Goal: Task Accomplishment & Management: Manage account settings

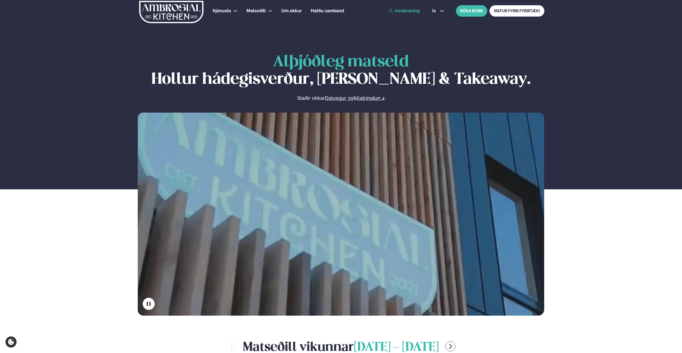
click at [411, 10] on link "Innskráning" at bounding box center [404, 10] width 31 height 5
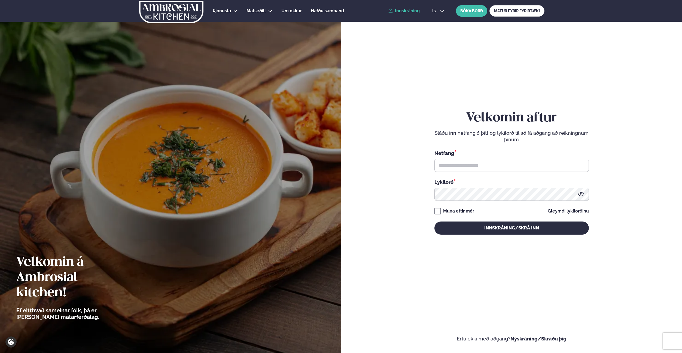
click at [408, 10] on link "Innskráning" at bounding box center [404, 10] width 31 height 5
click at [401, 10] on link "Innskráning" at bounding box center [404, 10] width 31 height 5
click at [515, 168] on input "text" at bounding box center [512, 165] width 155 height 13
type input "*"
type input "**********"
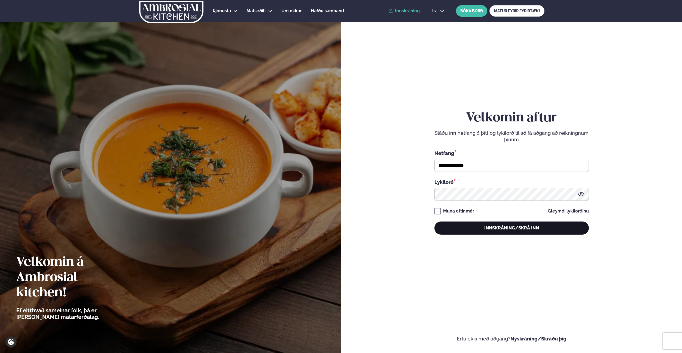
click at [518, 226] on button "Innskráning/Skrá inn" at bounding box center [512, 227] width 155 height 13
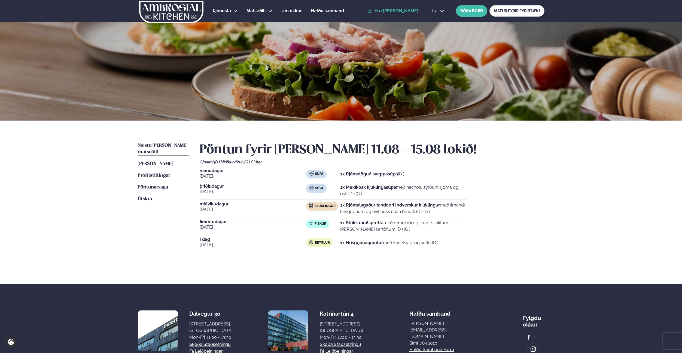
click at [162, 148] on link "Næstu viku matseðill Næsta vika" at bounding box center [163, 148] width 51 height 13
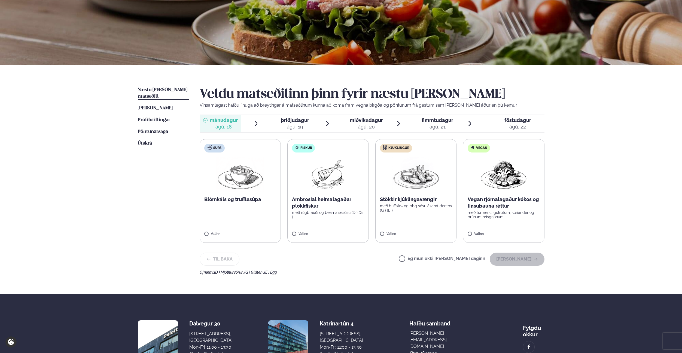
scroll to position [91, 0]
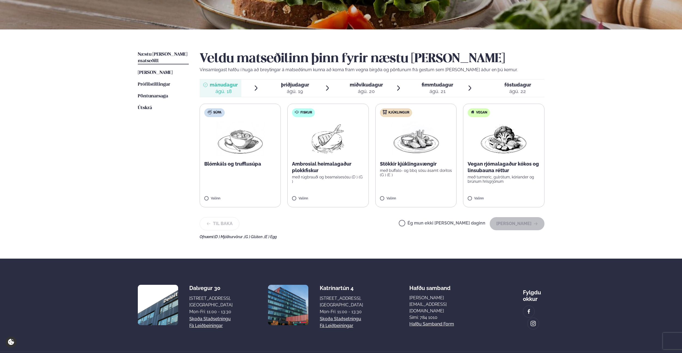
click at [166, 54] on span "Næstu viku matseðill" at bounding box center [163, 57] width 50 height 11
click at [452, 221] on label "Ég mun ekki borða þann daginn" at bounding box center [442, 224] width 87 height 6
click at [520, 223] on button "Halda áfram" at bounding box center [517, 223] width 55 height 13
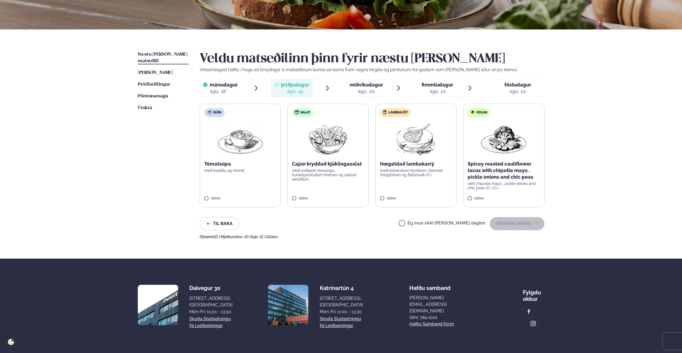
click at [260, 169] on p "með basiliku og fennel" at bounding box center [240, 170] width 72 height 4
click at [525, 223] on button "Halda áfram" at bounding box center [517, 223] width 55 height 13
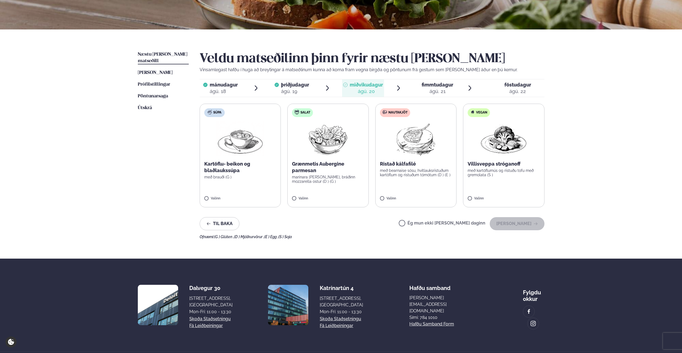
click at [291, 83] on span "þriðjudagur" at bounding box center [295, 85] width 28 height 6
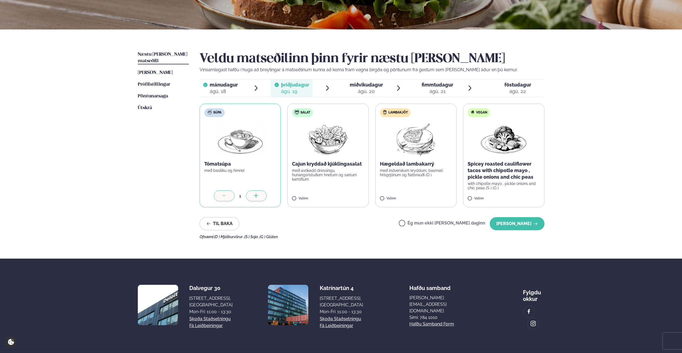
click at [235, 91] on div "ágú. 18" at bounding box center [224, 91] width 28 height 7
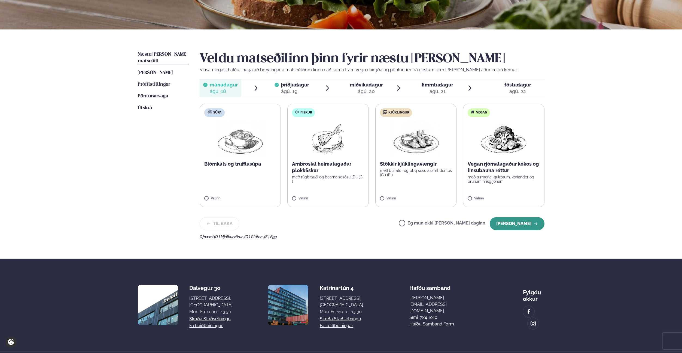
click at [519, 221] on button "Halda áfram" at bounding box center [517, 223] width 55 height 13
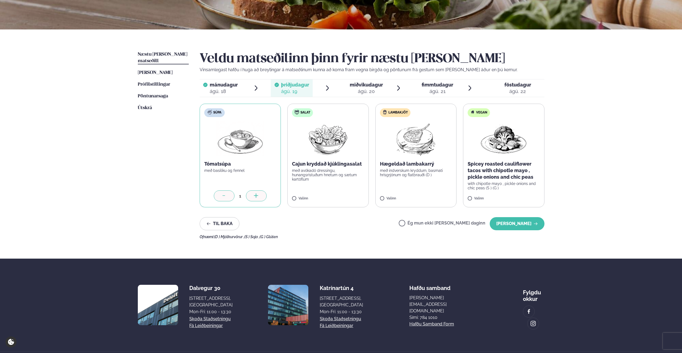
click at [523, 232] on div "Veldu matseðilinn þinn fyrir næstu viku Vinsamlegast hafðu í huga að breytingar…" at bounding box center [372, 144] width 345 height 187
click at [520, 222] on button "Halda áfram" at bounding box center [517, 223] width 55 height 13
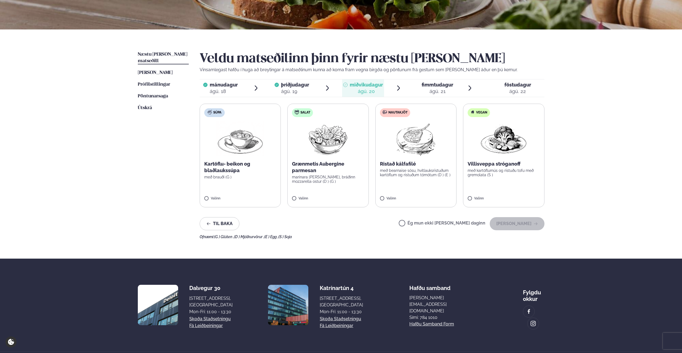
click at [309, 90] on div "ágú. 19" at bounding box center [295, 91] width 28 height 7
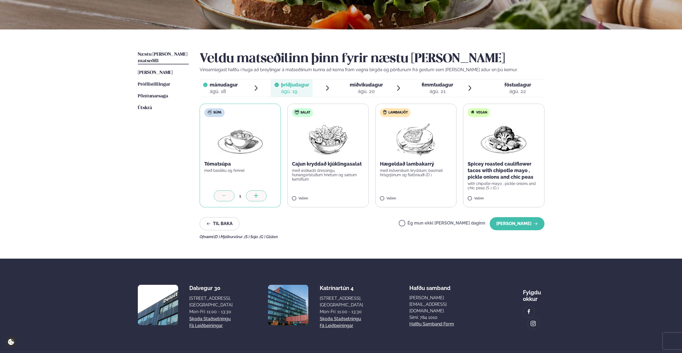
click at [411, 160] on label "Lambakjöt Hægeldað lambakarrý með indverskum kryddum, basmati hrísgrjónum og fl…" at bounding box center [415, 156] width 81 height 104
click at [225, 196] on icon at bounding box center [224, 195] width 5 height 5
click at [524, 223] on button "Halda áfram" at bounding box center [517, 223] width 55 height 13
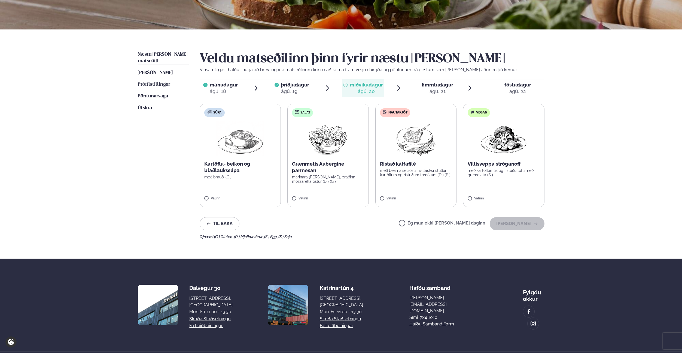
click at [238, 85] on span "mánudagur mán. ágú. 18" at bounding box center [221, 87] width 42 height 17
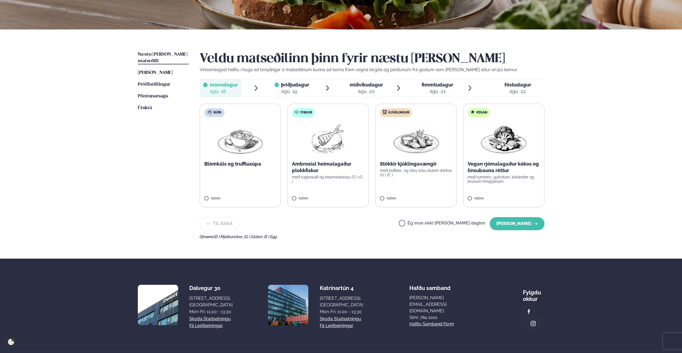
click at [298, 85] on span "þriðjudagur" at bounding box center [295, 85] width 28 height 6
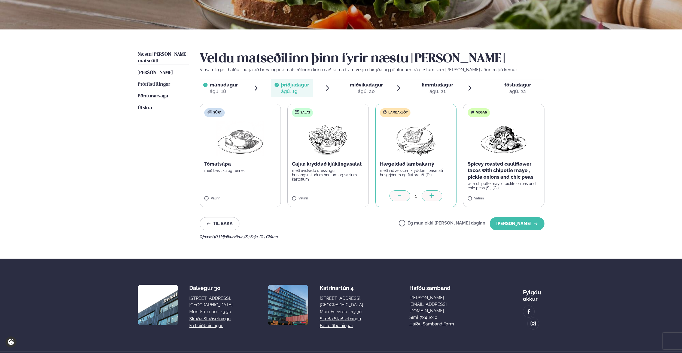
click at [384, 80] on span "miðvikudagur mið. ágú. 20" at bounding box center [363, 87] width 42 height 17
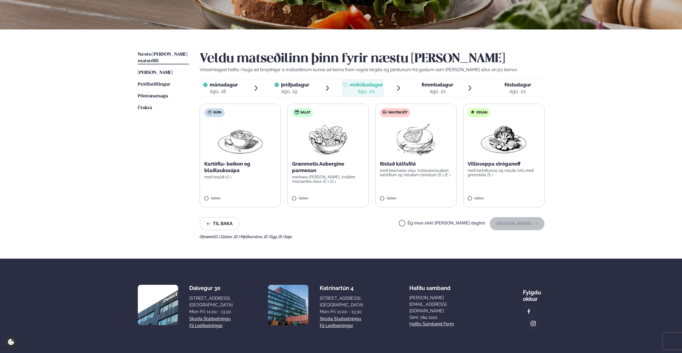
click at [350, 182] on p "marinara sósa, bráðinn mozzarella ostur (D ) (G )" at bounding box center [328, 179] width 72 height 9
click at [320, 195] on div at bounding box center [312, 195] width 21 height 11
click at [337, 191] on label "Salat Grænmetis Aubergine parmesan marinara sósa, bráðinn mozzarella ostur (D )…" at bounding box center [327, 156] width 81 height 104
click at [524, 225] on button "Halda áfram" at bounding box center [517, 223] width 55 height 13
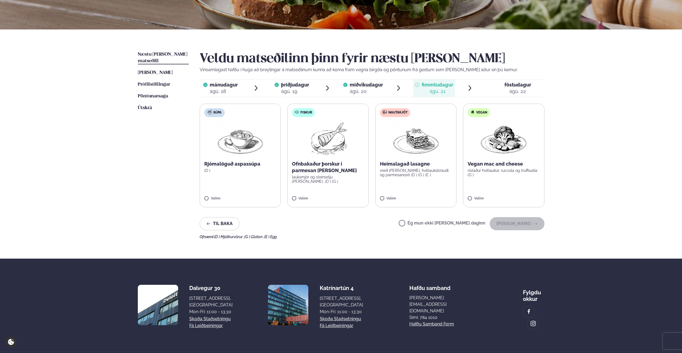
click at [340, 178] on p "lauksmjör og steinselju sósa. (D ) (G )" at bounding box center [328, 179] width 72 height 9
click at [400, 179] on label "Nautakjöt Heimalagað lasagne með basil pesto, hvítlauksbrauði og parmesanosti (…" at bounding box center [415, 156] width 81 height 104
click at [307, 194] on div at bounding box center [312, 195] width 21 height 11
click at [520, 218] on button "Halda áfram" at bounding box center [517, 223] width 55 height 13
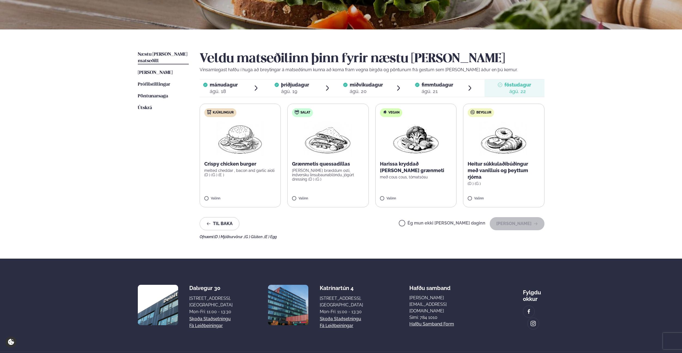
click at [257, 183] on label "Kjúklingur Crispy chicken burger melted cheddar , bacon and garlic aioli (D ) (…" at bounding box center [240, 156] width 81 height 104
click at [529, 224] on button "Halda áfram" at bounding box center [517, 223] width 55 height 13
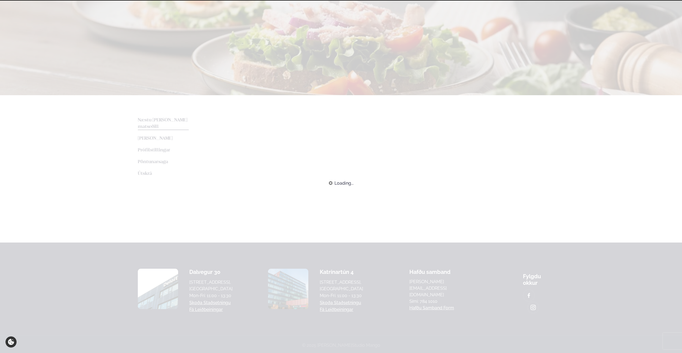
scroll to position [57, 0]
